Goal: Task Accomplishment & Management: Use online tool/utility

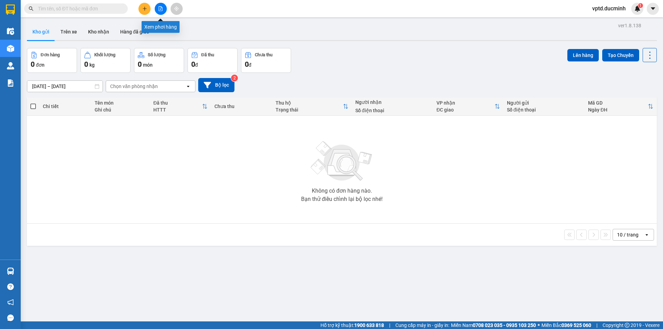
click at [156, 6] on button at bounding box center [161, 9] width 12 height 12
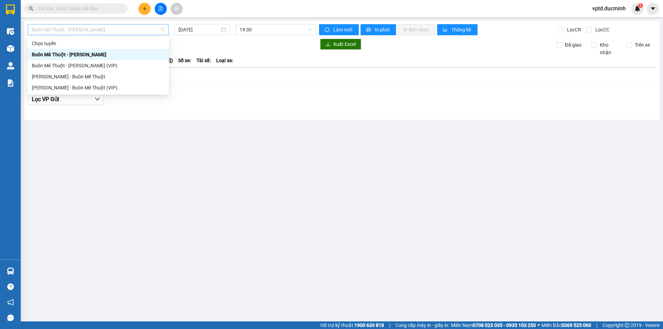
click at [138, 28] on span "Buôn Mê Thuột - [PERSON_NAME]" at bounding box center [98, 30] width 133 height 10
click at [109, 64] on div "Buôn Mê Thuột - [PERSON_NAME] (VIP)" at bounding box center [98, 66] width 133 height 8
type input "[DATE]"
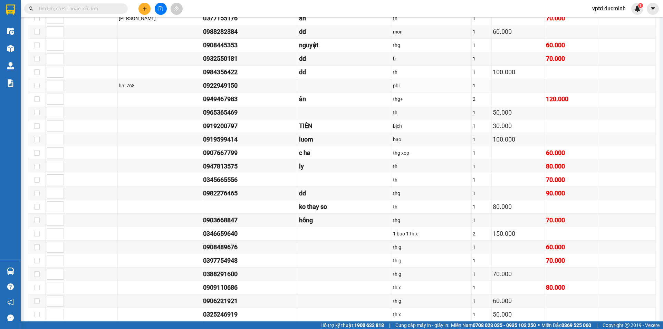
scroll to position [790, 0]
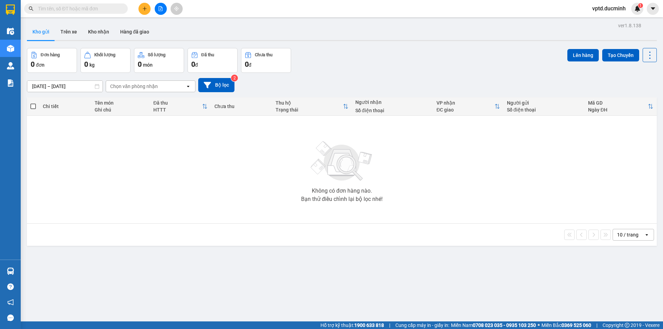
click at [163, 7] on button at bounding box center [161, 9] width 12 height 12
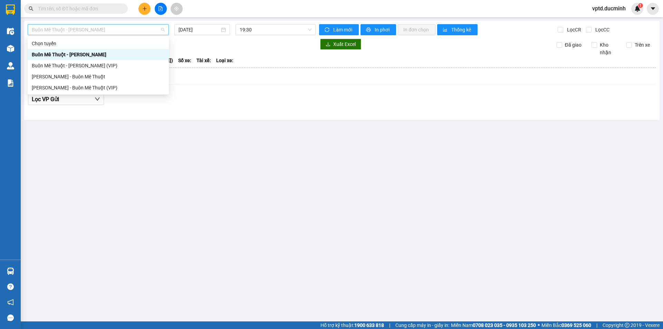
click at [135, 30] on span "Buôn Mê Thuột - [PERSON_NAME]" at bounding box center [98, 30] width 133 height 10
click at [87, 71] on div "[PERSON_NAME] - Buôn Mê Thuột" at bounding box center [98, 76] width 141 height 11
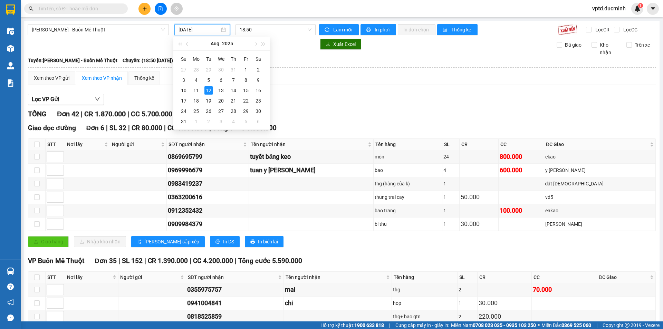
click at [203, 30] on input "[DATE]" at bounding box center [199, 30] width 41 height 8
click at [195, 87] on div "11" at bounding box center [196, 90] width 8 height 8
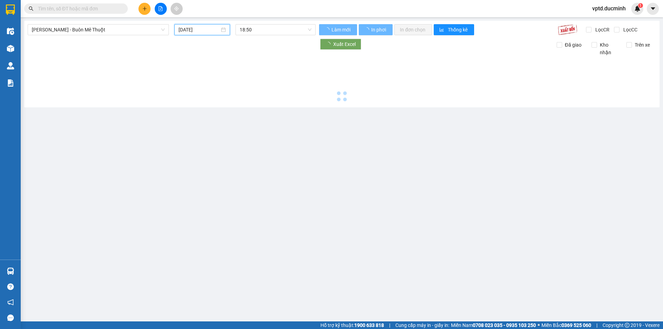
type input "11/08/2025"
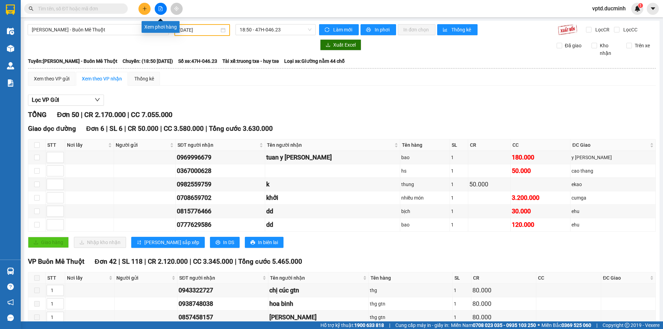
click at [157, 6] on button at bounding box center [161, 9] width 12 height 12
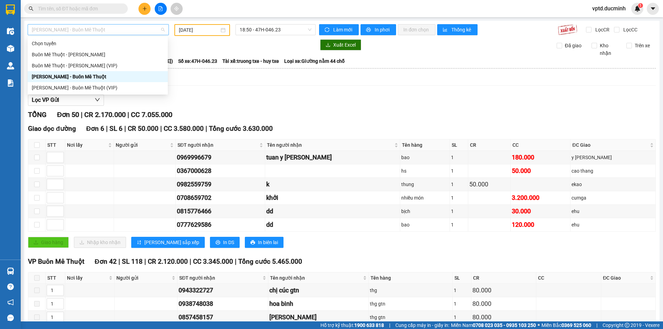
click at [130, 29] on span "[PERSON_NAME] - Buôn Mê Thuột" at bounding box center [98, 30] width 133 height 10
click at [85, 61] on div "Buôn Mê Thuột - [PERSON_NAME] (VIP)" at bounding box center [98, 65] width 140 height 11
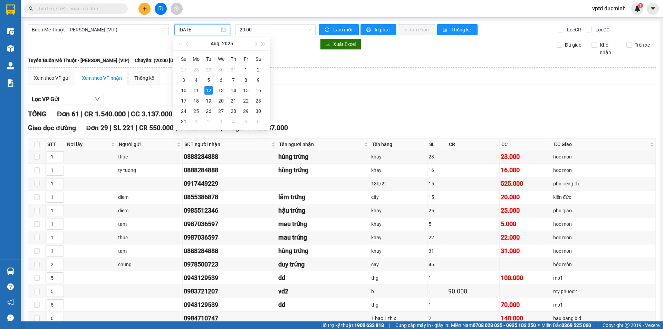
click at [191, 33] on input "[DATE]" at bounding box center [199, 30] width 41 height 8
click at [195, 91] on div "11" at bounding box center [196, 90] width 8 height 8
type input "11/08/2025"
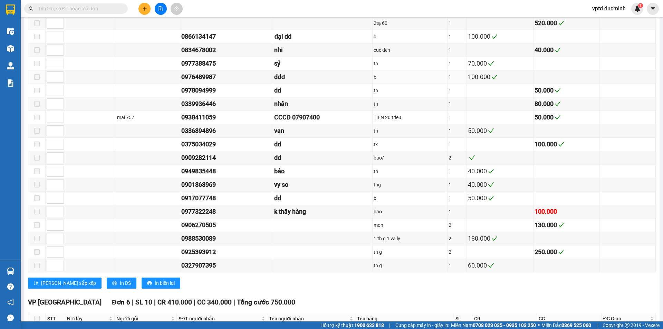
scroll to position [845, 0]
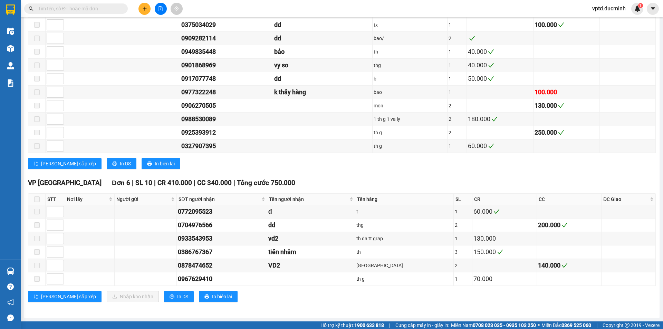
click at [48, 6] on input "text" at bounding box center [78, 9] width 81 height 8
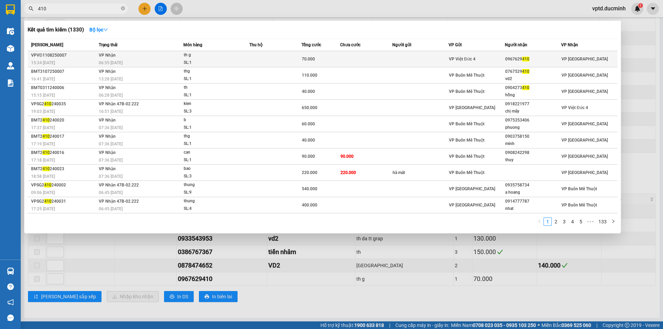
type input "410"
click at [522, 59] on span "410" at bounding box center [525, 59] width 7 height 5
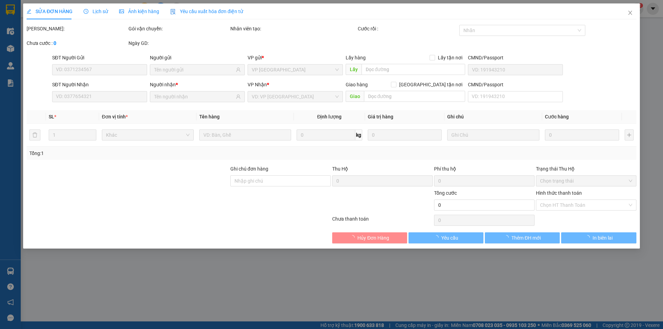
type input "0967629410"
type input "70.000"
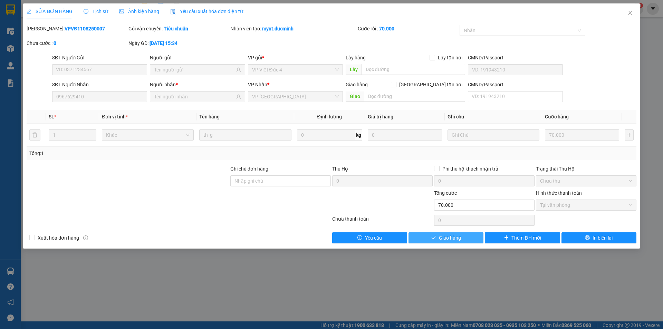
click at [447, 235] on span "Giao hàng" at bounding box center [450, 238] width 22 height 8
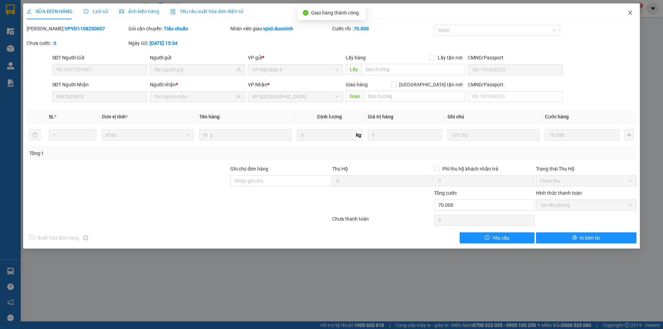
click at [632, 14] on icon "close" at bounding box center [630, 13] width 6 height 6
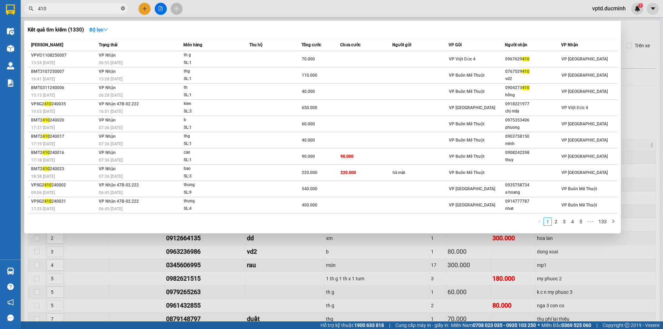
click at [123, 9] on icon "close-circle" at bounding box center [123, 8] width 4 height 4
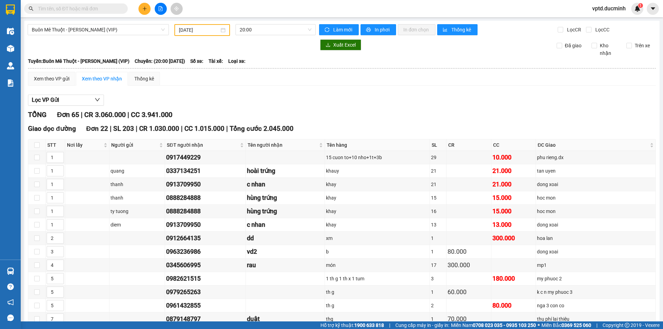
click at [33, 8] on span at bounding box center [76, 8] width 104 height 10
click at [35, 7] on span at bounding box center [76, 8] width 104 height 10
click at [37, 5] on span at bounding box center [76, 8] width 104 height 10
click at [81, 1] on div "Kết quả tìm kiếm ( 1330 ) Bộ lọc Mã ĐH Trạng thái Món hàng Thu hộ Tổng cước Chư…" at bounding box center [331, 8] width 663 height 17
click at [80, 5] on input "text" at bounding box center [78, 9] width 81 height 8
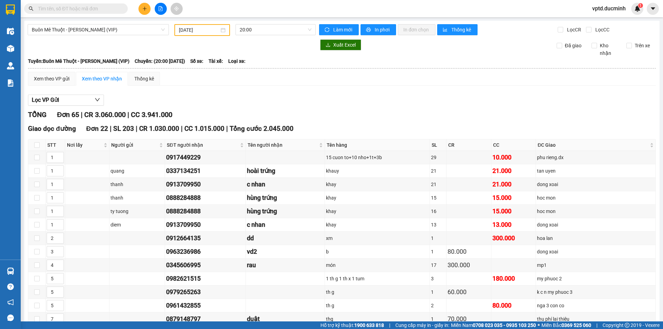
click at [80, 5] on input "text" at bounding box center [78, 9] width 81 height 8
click at [66, 8] on input "text" at bounding box center [78, 9] width 81 height 8
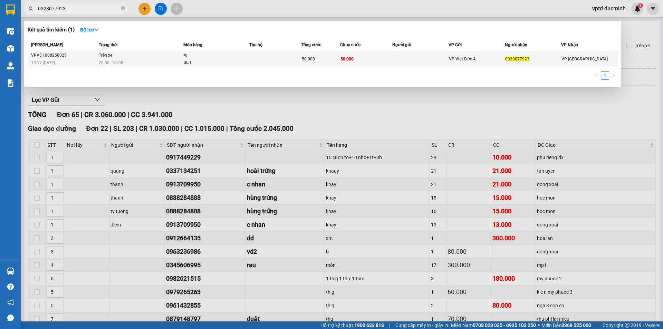
type input "0328077923"
click at [467, 57] on span "VP Việt Đức 4" at bounding box center [462, 59] width 27 height 5
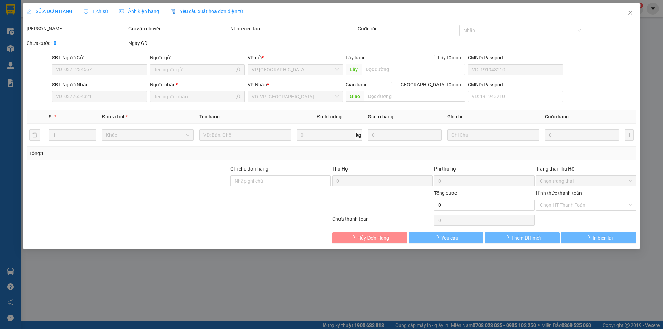
type input "0328077923"
type input "50.000"
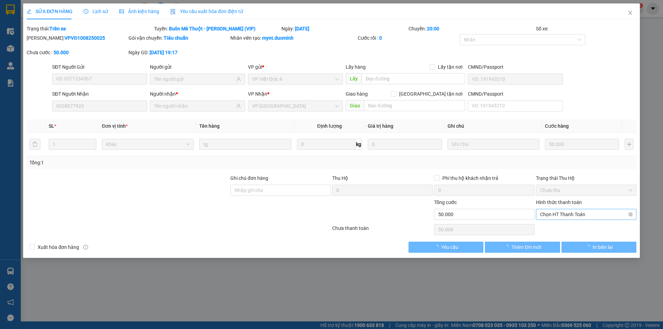
click at [557, 210] on span "Chọn HT Thanh Toán" at bounding box center [586, 214] width 92 height 10
click at [555, 224] on div "Tại văn phòng" at bounding box center [586, 228] width 92 height 8
type input "0"
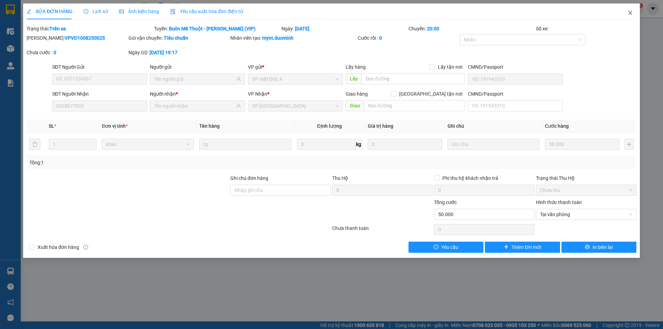
click at [627, 13] on icon "close" at bounding box center [630, 13] width 6 height 6
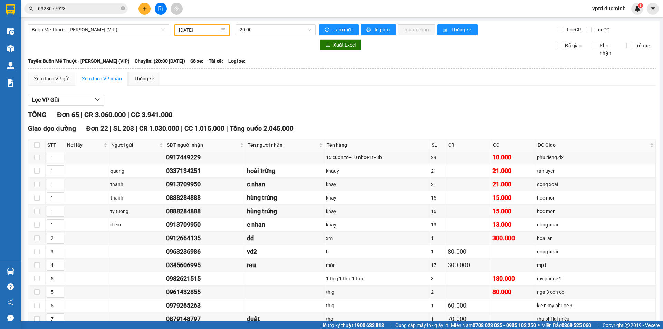
click at [200, 33] on input "11/08/2025" at bounding box center [199, 30] width 40 height 8
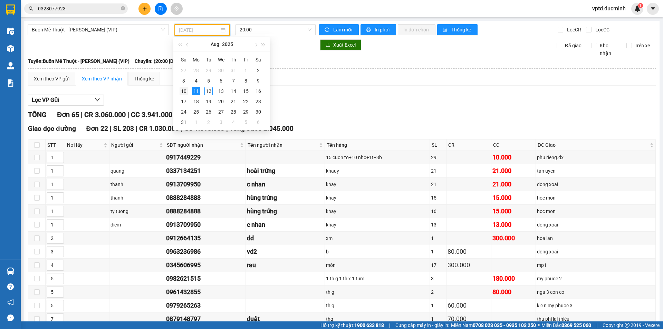
click at [183, 87] on div "10" at bounding box center [184, 91] width 8 height 8
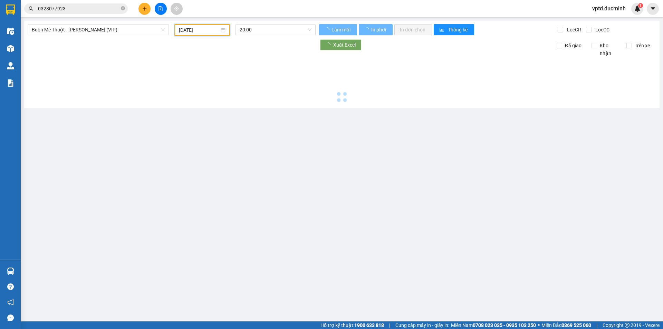
type input "10/08/2025"
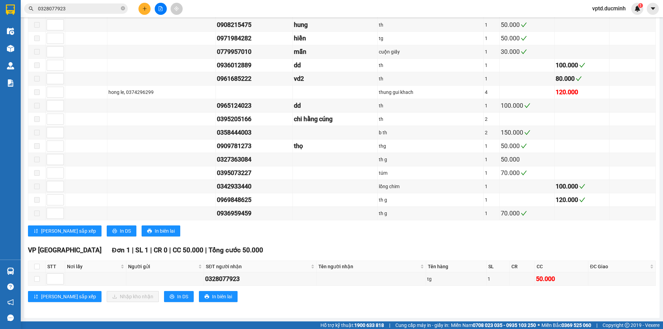
scroll to position [756, 0]
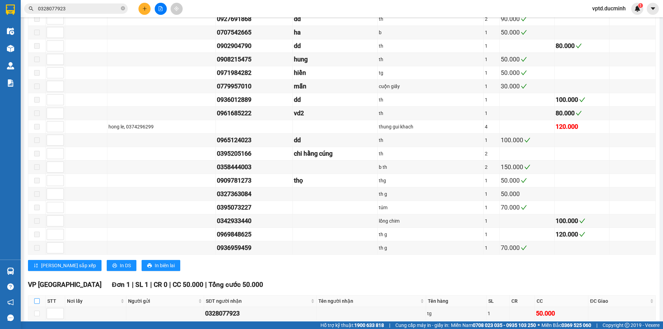
click at [37, 301] on input "checkbox" at bounding box center [37, 301] width 6 height 6
checkbox input "true"
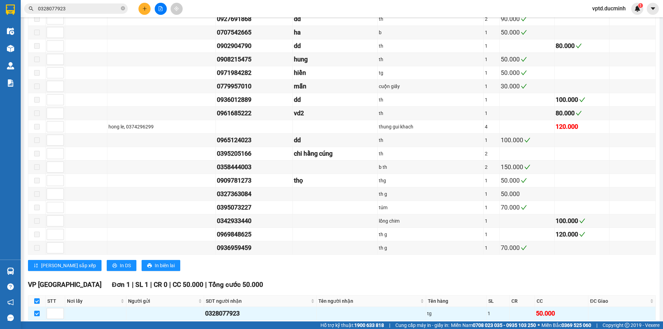
scroll to position [791, 0]
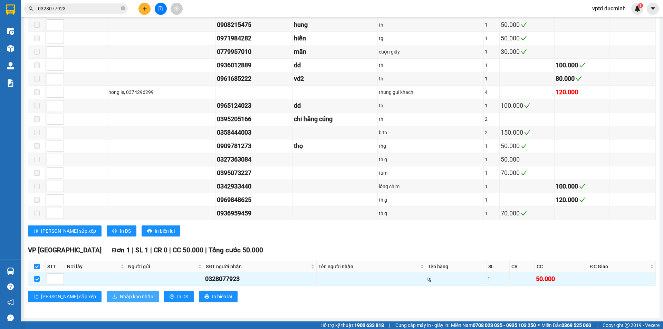
click at [107, 292] on button "Nhập kho nhận" at bounding box center [133, 296] width 52 height 11
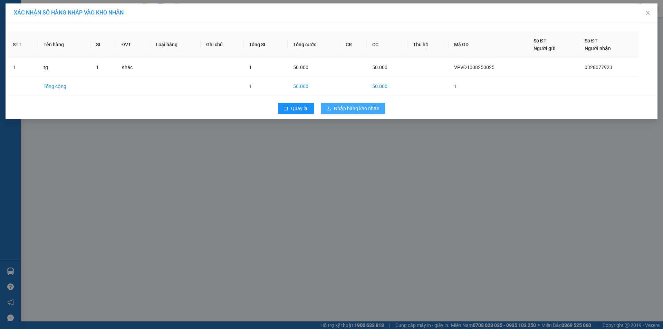
click at [344, 106] on span "Nhập hàng kho nhận" at bounding box center [357, 109] width 46 height 8
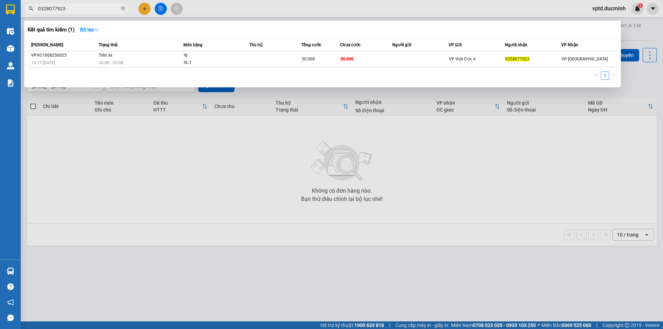
click at [83, 9] on input "0328077923" at bounding box center [78, 9] width 81 height 8
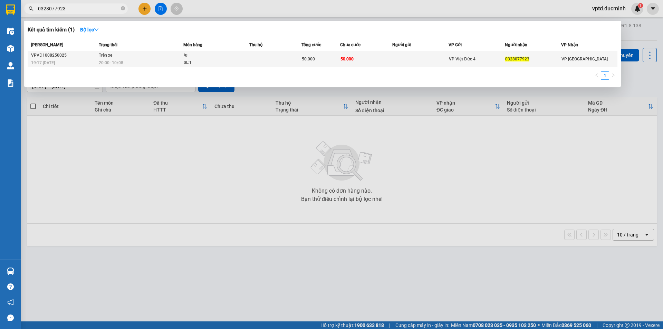
click at [509, 55] on td "0328077923" at bounding box center [533, 59] width 56 height 16
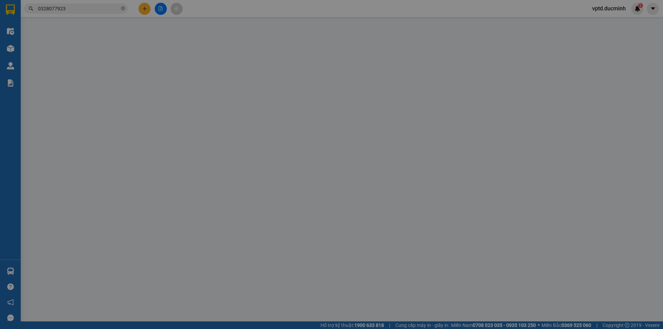
type input "0328077923"
type input "50.000"
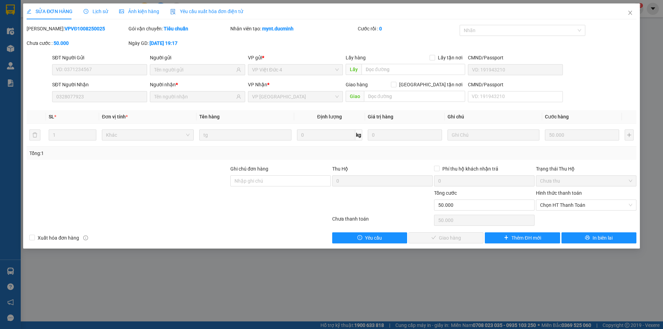
click at [551, 196] on label "Hình thức thanh toán" at bounding box center [559, 193] width 46 height 6
click at [551, 200] on input "Hình thức thanh toán" at bounding box center [583, 205] width 87 height 10
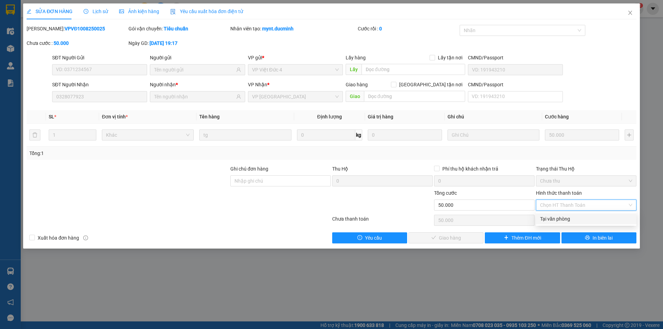
click at [555, 219] on div "Tại văn phòng" at bounding box center [586, 219] width 92 height 8
type input "0"
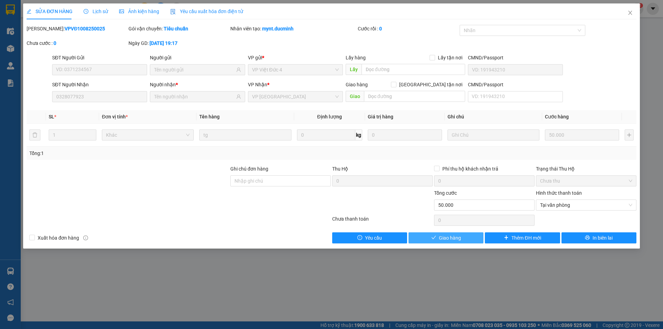
click at [442, 235] on span "Giao hàng" at bounding box center [450, 238] width 22 height 8
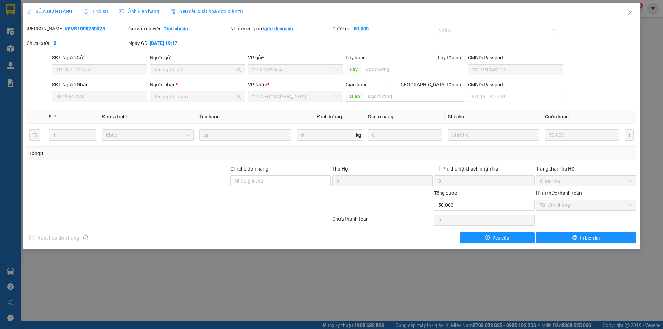
drag, startPoint x: 440, startPoint y: 233, endPoint x: 504, endPoint y: 269, distance: 73.4
click at [504, 269] on div "SỬA ĐƠN HÀNG Lịch sử Ảnh kiện hàng Yêu cầu xuất hóa đơn điện tử Total Paid Fee …" at bounding box center [331, 164] width 663 height 329
